Goal: Information Seeking & Learning: Check status

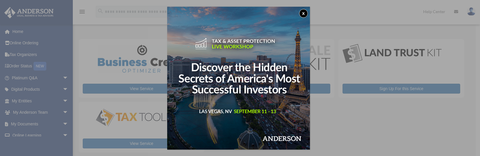
click at [306, 13] on button "x" at bounding box center [303, 13] width 9 height 9
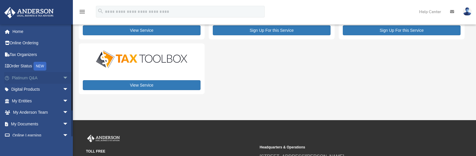
click at [22, 77] on link "Platinum Q&A arrow_drop_down" at bounding box center [40, 78] width 73 height 12
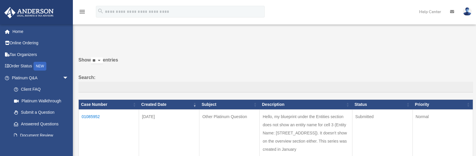
click at [91, 116] on td "01085952" at bounding box center [109, 133] width 60 height 47
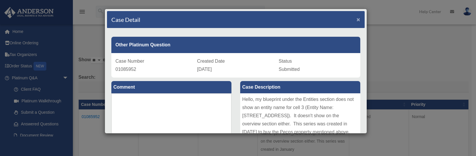
click at [356, 18] on span "×" at bounding box center [358, 19] width 4 height 7
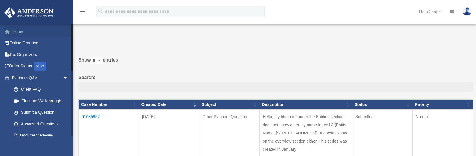
click at [22, 32] on link "Home" at bounding box center [40, 32] width 73 height 12
